Goal: Find specific page/section: Find specific page/section

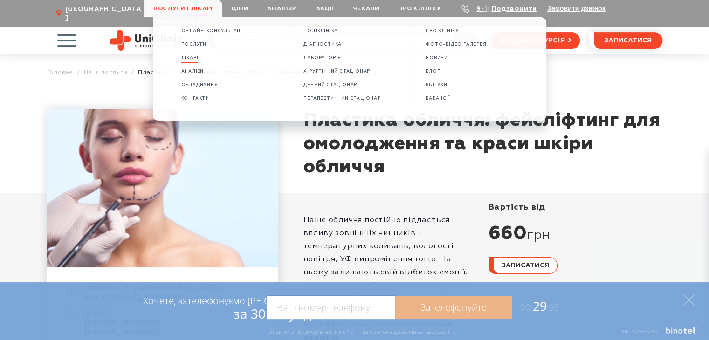
click at [195, 56] on span "Лікарі" at bounding box center [189, 57] width 17 height 5
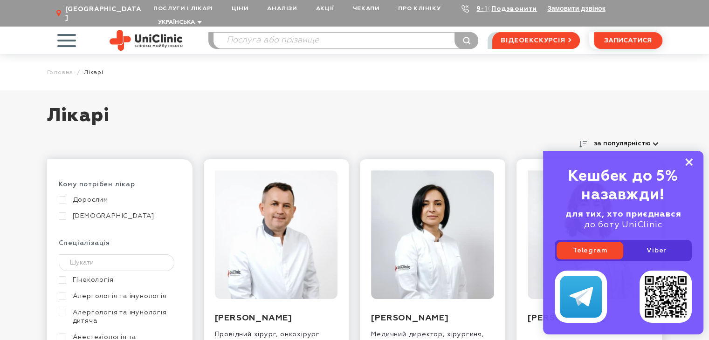
click at [688, 163] on rect at bounding box center [688, 162] width 7 height 7
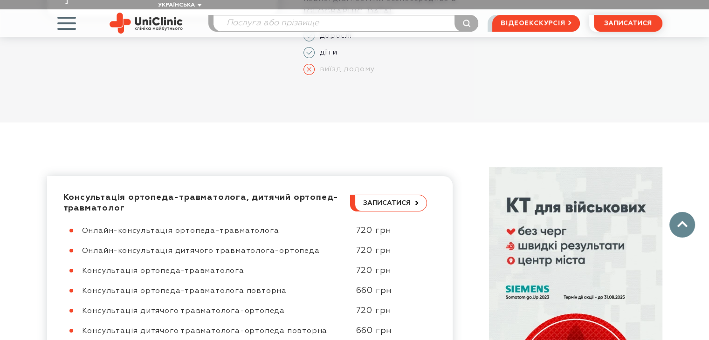
scroll to position [560, 0]
